Goal: Task Accomplishment & Management: Complete application form

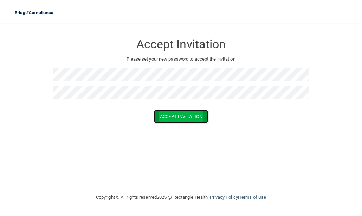
click at [181, 118] on button "Accept Invitation" at bounding box center [181, 116] width 54 height 13
click at [197, 116] on button "Accept Invitation" at bounding box center [181, 116] width 54 height 13
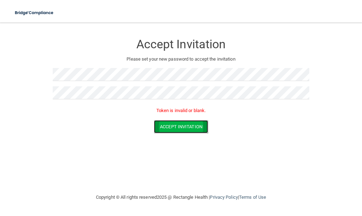
click at [185, 126] on button "Accept Invitation" at bounding box center [181, 126] width 54 height 13
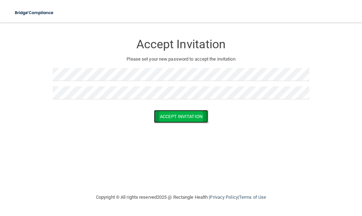
click at [183, 117] on button "Accept Invitation" at bounding box center [181, 116] width 54 height 13
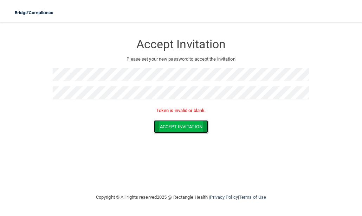
click at [184, 126] on button "Accept Invitation" at bounding box center [181, 126] width 54 height 13
click at [212, 160] on div "Accept Invitation Please set your new password to accept the invitation Token i…" at bounding box center [181, 108] width 334 height 156
click at [203, 82] on div at bounding box center [181, 77] width 257 height 18
click at [40, 123] on div "Accept Invitation" at bounding box center [181, 126] width 345 height 13
click at [179, 127] on button "Accept Invitation" at bounding box center [181, 126] width 54 height 13
